Goal: Navigation & Orientation: Find specific page/section

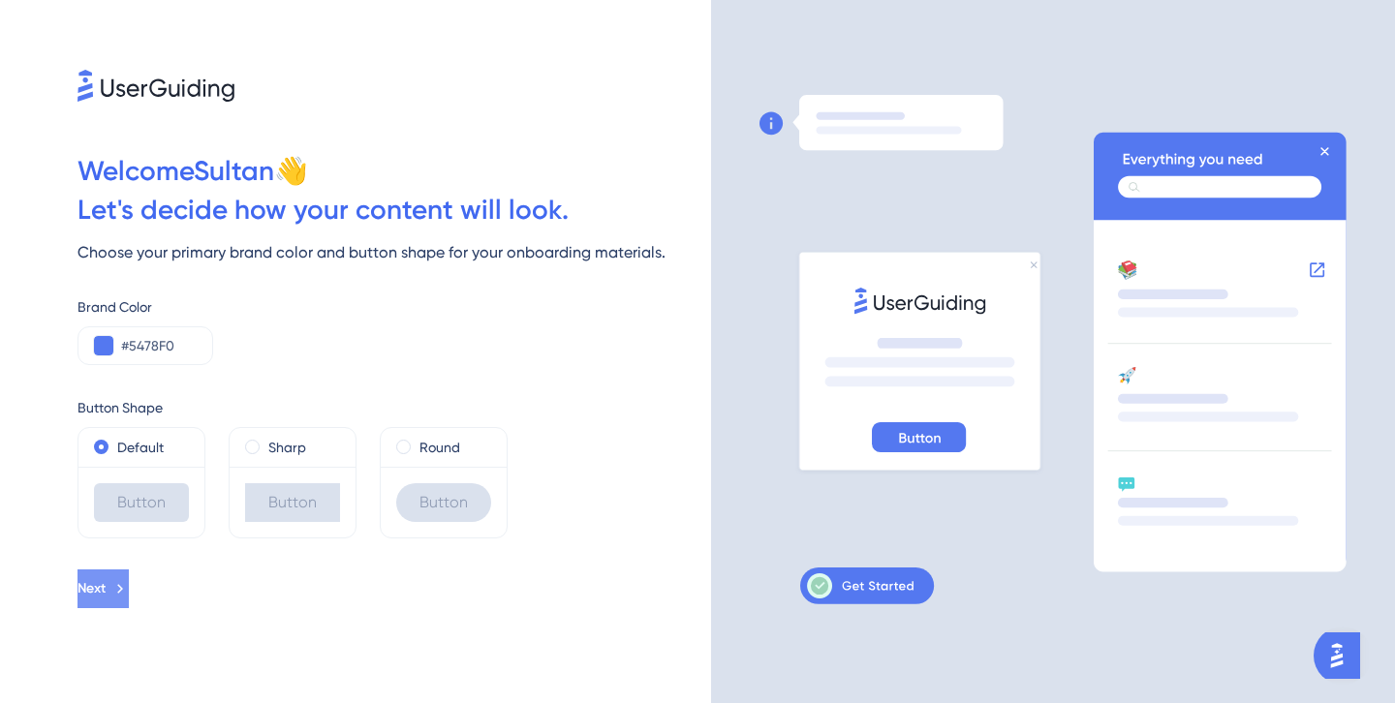
click at [106, 584] on span "Next" at bounding box center [92, 588] width 28 height 23
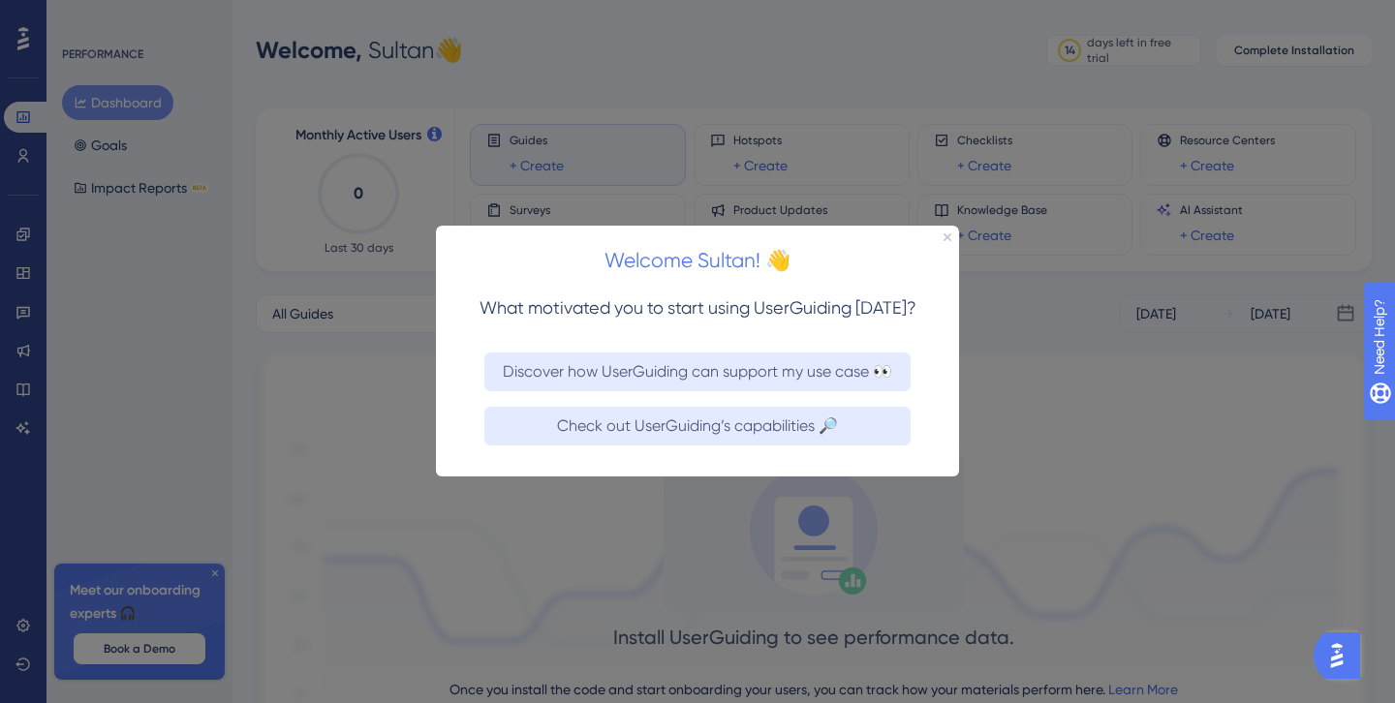
click at [942, 237] on div "Welcome Sultan! 👋" at bounding box center [697, 256] width 523 height 60
click at [946, 235] on icon "Close Preview" at bounding box center [948, 237] width 8 height 8
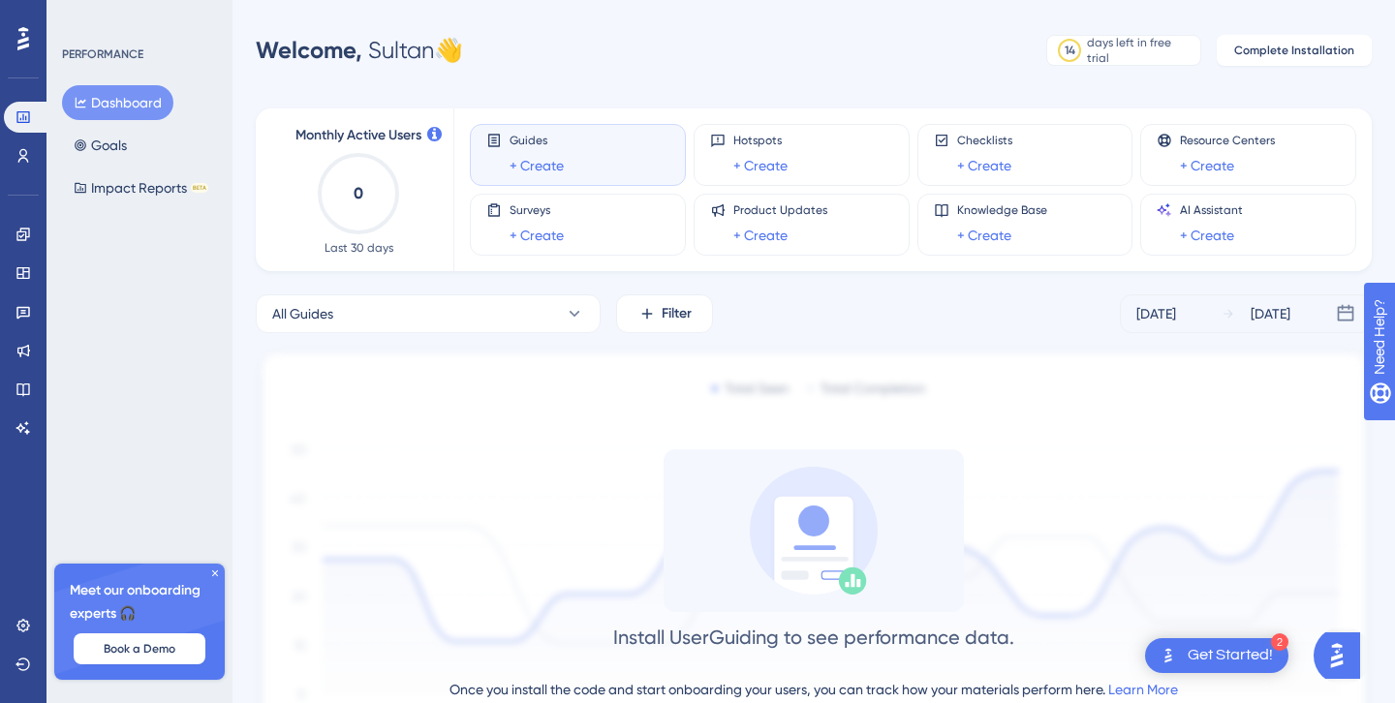
click at [539, 151] on div "Guides + Create" at bounding box center [537, 155] width 54 height 45
